Goal: Task Accomplishment & Management: Use online tool/utility

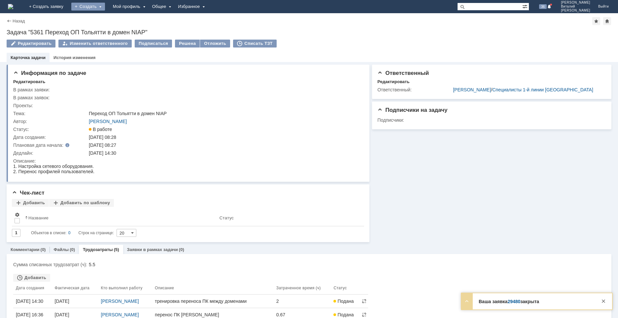
click at [105, 5] on div "Создать" at bounding box center [88, 7] width 34 height 8
click at [114, 41] on link "Заявка" at bounding box center [98, 41] width 50 height 8
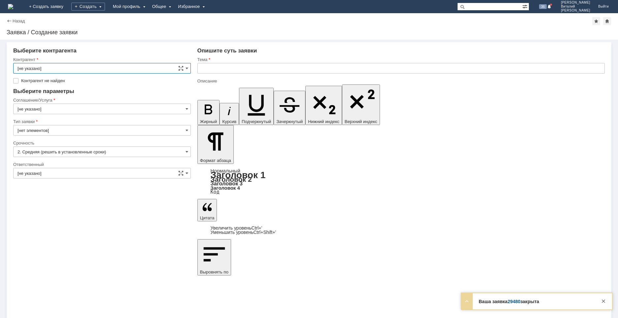
click at [62, 66] on input "[не указано]" at bounding box center [102, 68] width 178 height 11
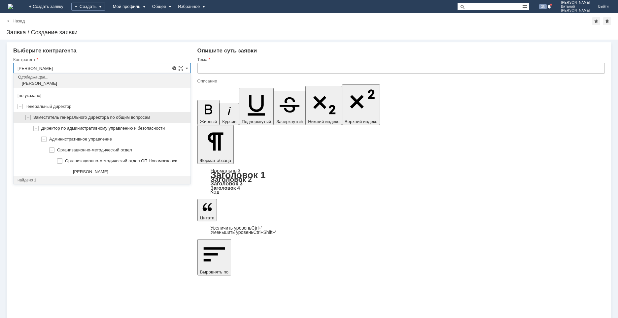
scroll to position [4, 0]
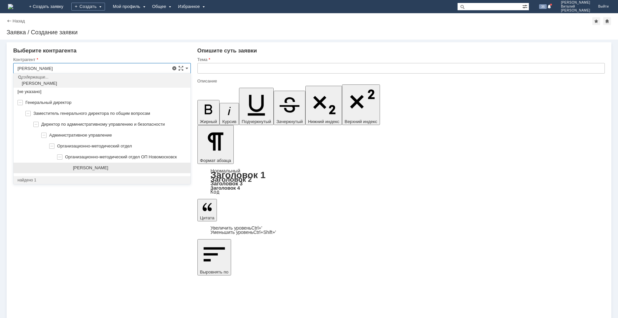
click at [108, 165] on span "Чубукина Юлия Владимировна" at bounding box center [90, 167] width 35 height 5
type input "Чубукина Юлия Владимировна"
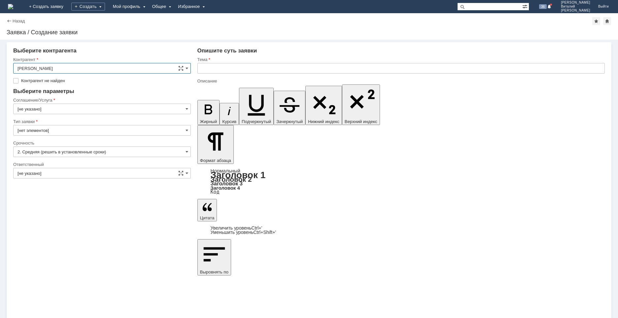
type input "[GEOGRAPHIC_DATA]"
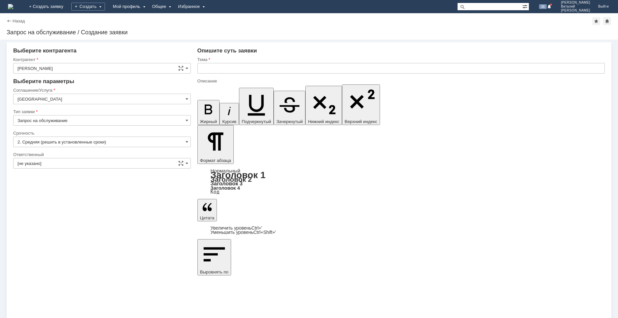
scroll to position [0, 0]
click at [53, 99] on input "[GEOGRAPHIC_DATA]" at bounding box center [102, 99] width 178 height 11
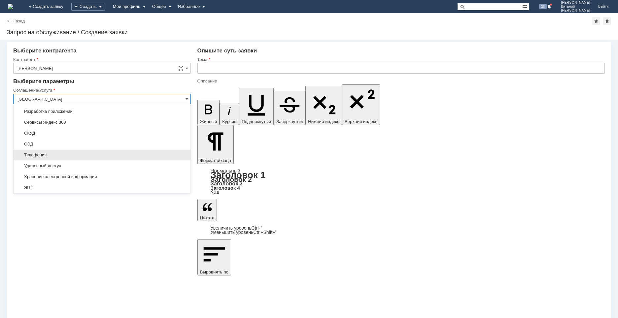
scroll to position [390, 0]
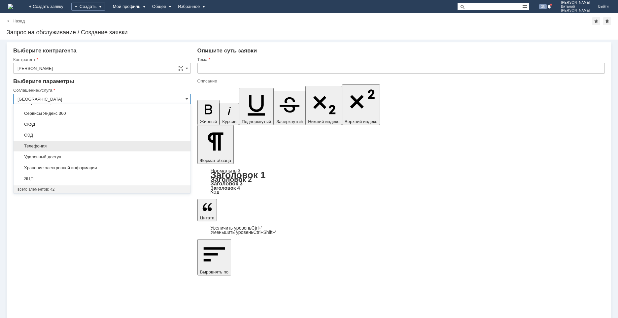
click at [53, 148] on span "Телефония" at bounding box center [101, 146] width 169 height 5
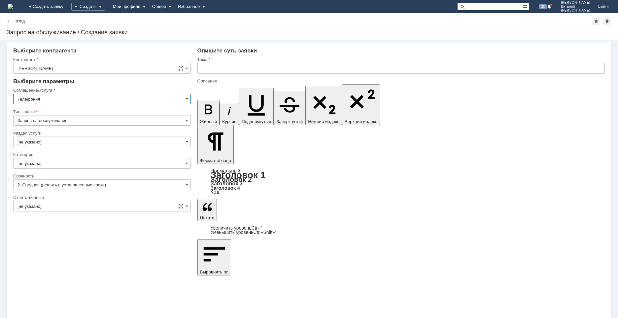
type input "Телефония"
click at [42, 142] on input "[не указано]" at bounding box center [102, 142] width 178 height 11
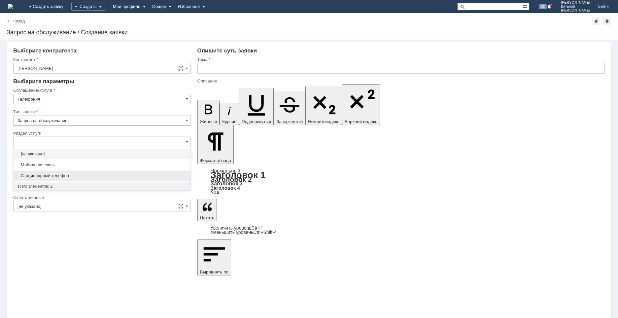
click at [52, 175] on span "Стационарный телефон" at bounding box center [101, 175] width 169 height 5
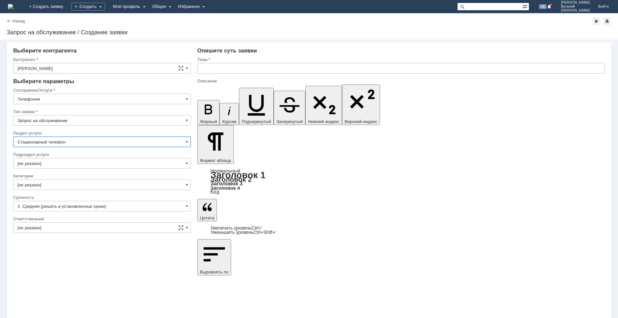
type input "Стационарный телефон"
click at [42, 164] on input "[не указано]" at bounding box center [102, 163] width 178 height 11
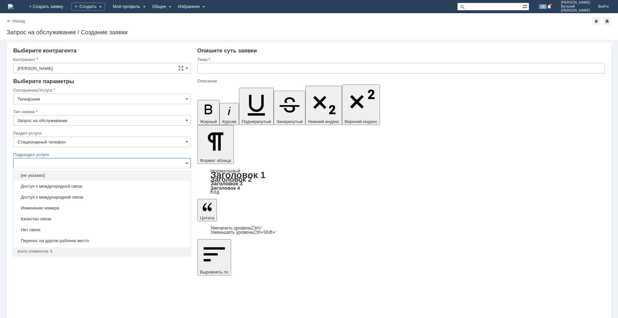
drag, startPoint x: 237, startPoint y: 2326, endPoint x: 424, endPoint y: 2393, distance: 198.5
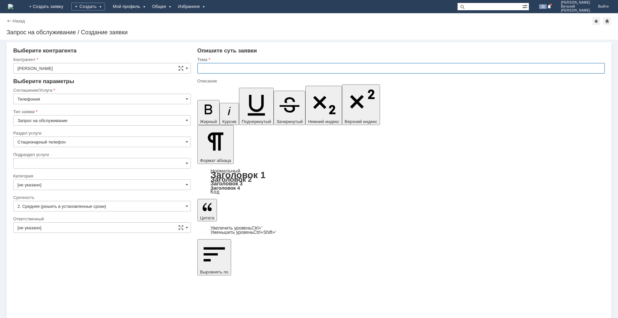
click at [220, 68] on input "text" at bounding box center [400, 68] width 407 height 11
type input "[не указано]"
type input "настроить быстрый набор на стационарном телефоне Коротковой"
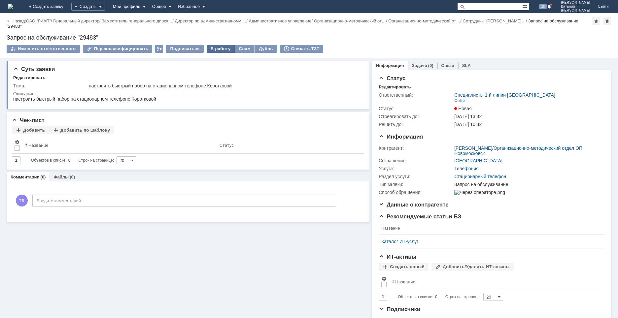
click at [211, 47] on div "В работу" at bounding box center [221, 49] width 28 height 8
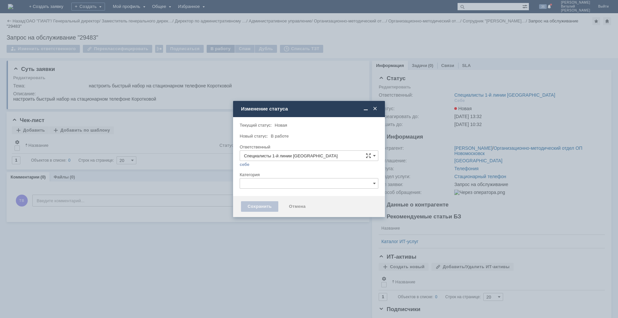
type input "Тюрин Виталий Валериевич"
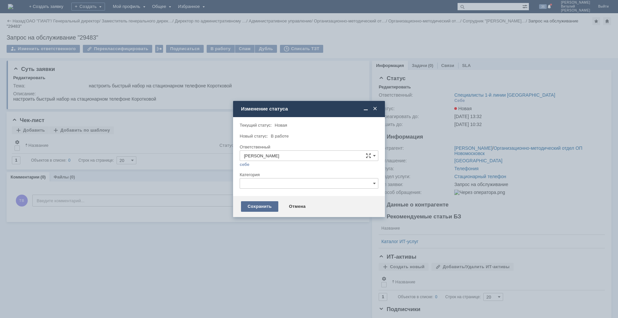
click at [262, 207] on div "Сохранить" at bounding box center [259, 206] width 37 height 11
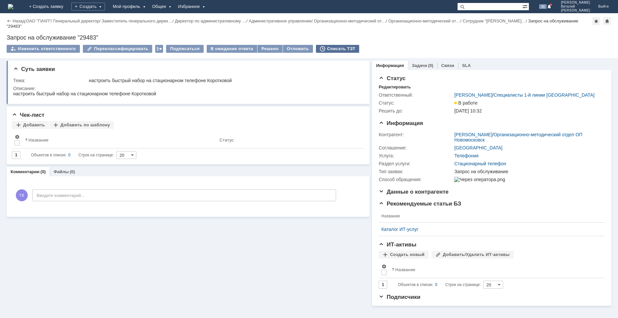
click at [329, 49] on div "Списать ТЗТ" at bounding box center [338, 49] width 44 height 8
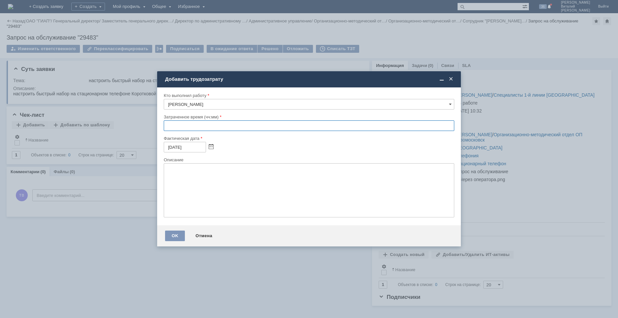
click at [168, 127] on input "text" at bounding box center [309, 125] width 291 height 11
type input "00:30"
click at [196, 176] on textarea at bounding box center [309, 190] width 291 height 54
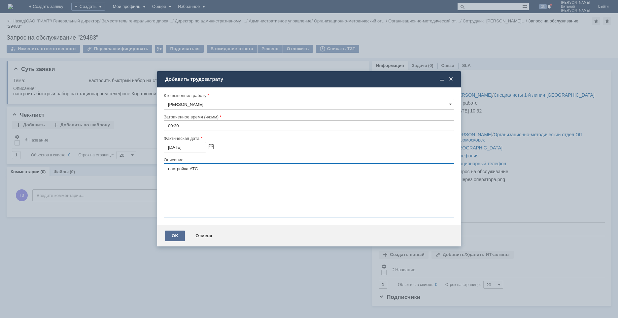
type textarea "настройка АТС"
click at [177, 236] on div "OK" at bounding box center [175, 236] width 20 height 11
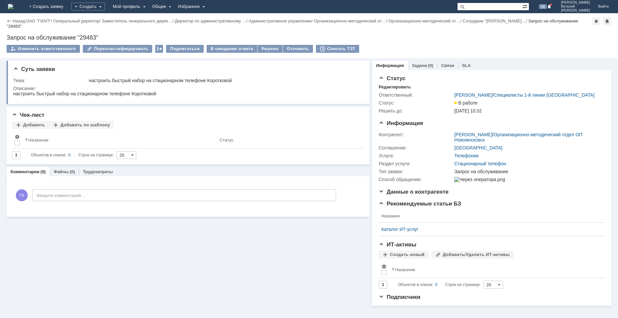
click at [265, 44] on div "Назад | ОАО "ГИАП" / Генеральный директор / Заместитель генерального дирек… / Д…" at bounding box center [309, 35] width 618 height 45
click at [265, 48] on div "Решено" at bounding box center [270, 49] width 25 height 8
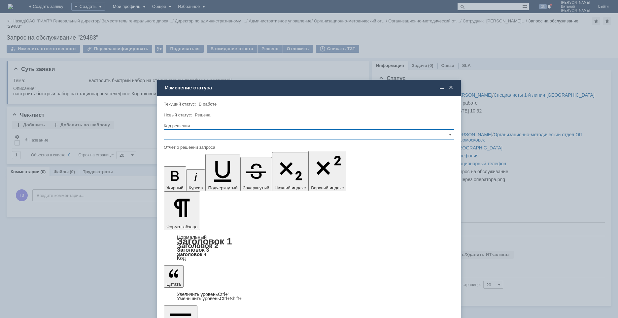
click at [177, 135] on input "text" at bounding box center [309, 134] width 291 height 11
click at [187, 179] on span "Решено" at bounding box center [309, 179] width 282 height 5
type input "Решено"
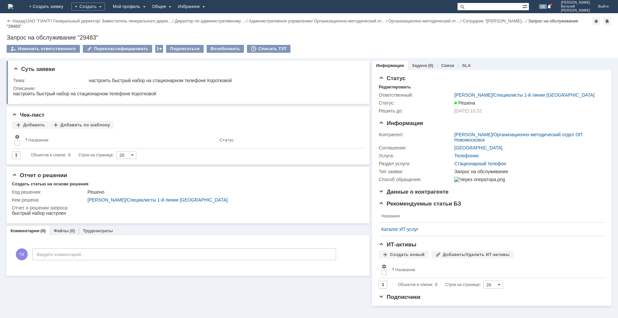
click at [13, 6] on img at bounding box center [10, 6] width 5 height 5
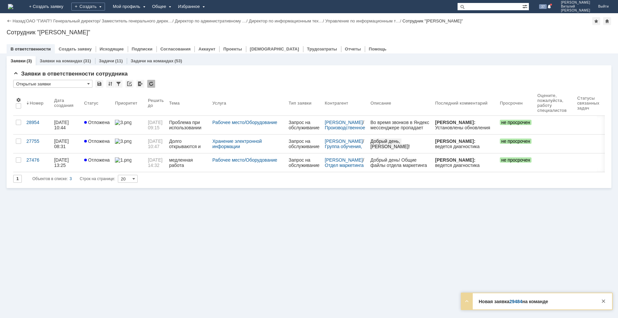
click at [518, 301] on link "29484" at bounding box center [515, 301] width 13 height 5
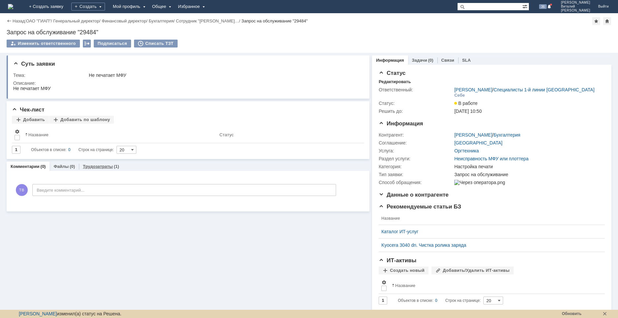
click at [104, 166] on link "Трудозатраты" at bounding box center [98, 166] width 30 height 5
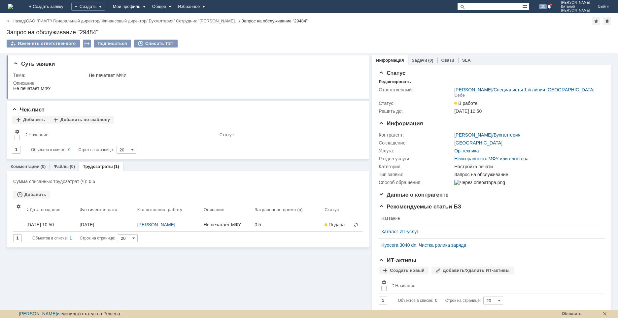
click at [13, 5] on img at bounding box center [10, 6] width 5 height 5
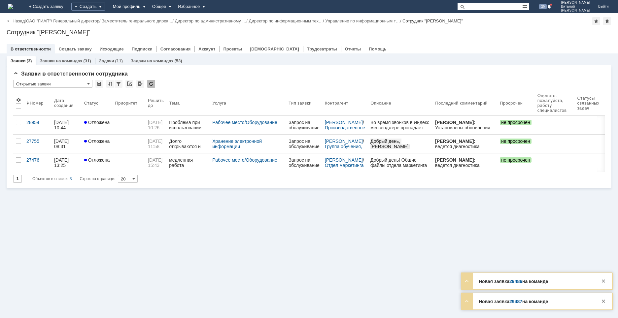
click at [519, 282] on link "29486" at bounding box center [515, 281] width 13 height 5
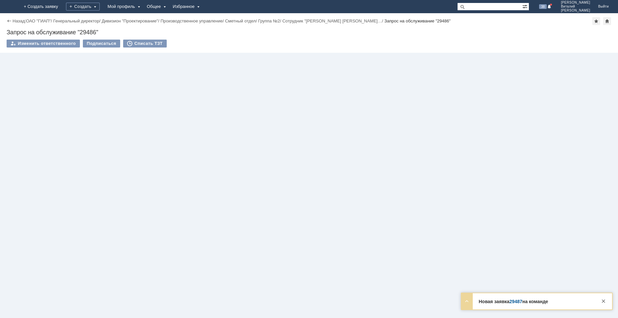
click at [514, 299] on link "29487" at bounding box center [515, 301] width 13 height 5
click at [13, 6] on img at bounding box center [10, 6] width 5 height 5
